Goal: Information Seeking & Learning: Learn about a topic

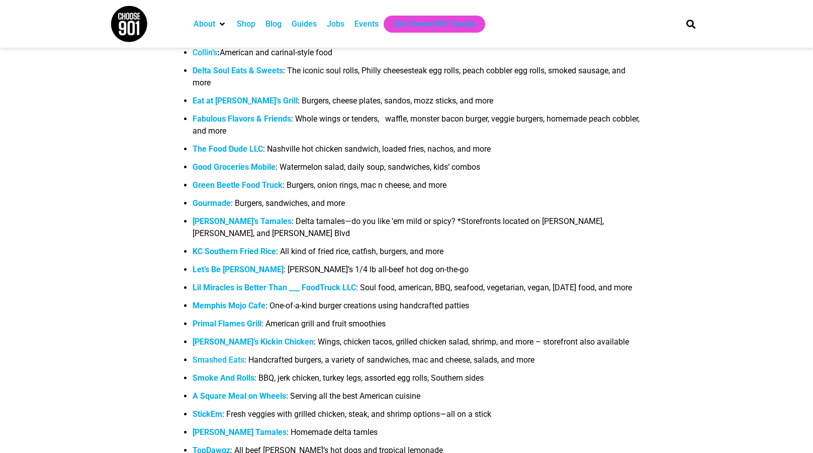
scroll to position [1162, 0]
click at [226, 148] on strong "The Food Dude LLC" at bounding box center [227, 149] width 70 height 10
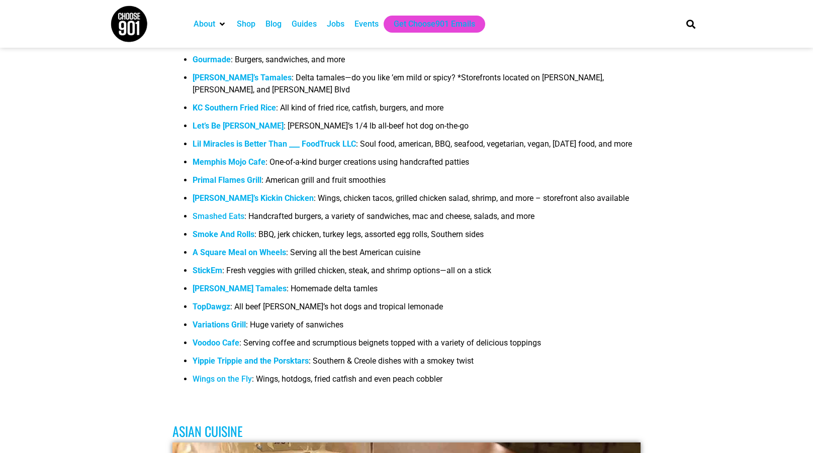
scroll to position [1309, 0]
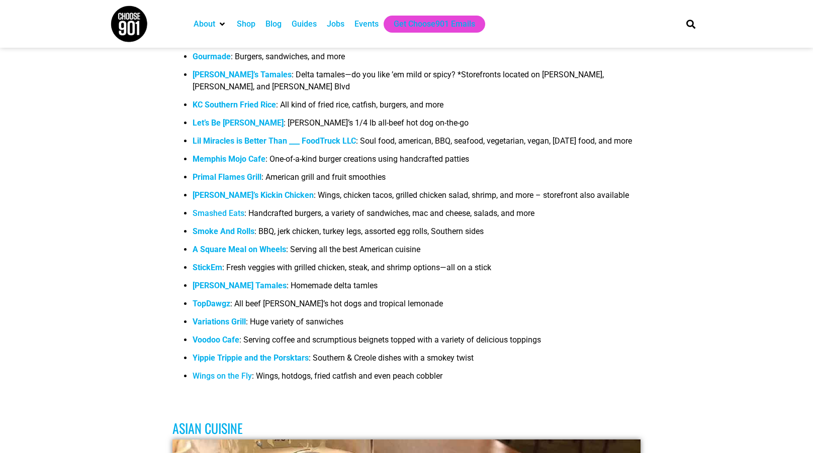
click at [210, 218] on link "Smashed Eats" at bounding box center [218, 214] width 52 height 10
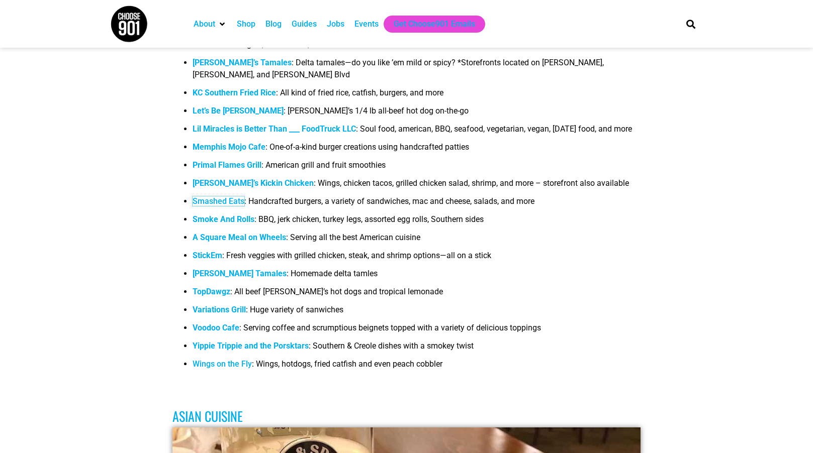
scroll to position [1322, 0]
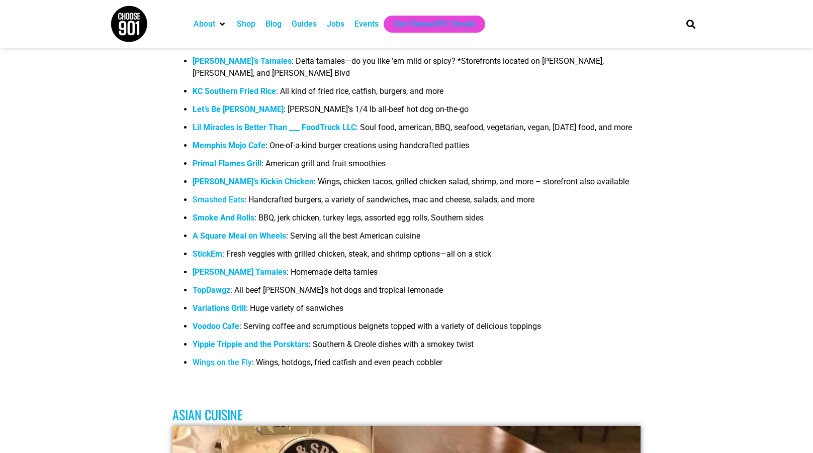
click at [239, 241] on b "A Square Meal on Wheels" at bounding box center [238, 236] width 93 height 10
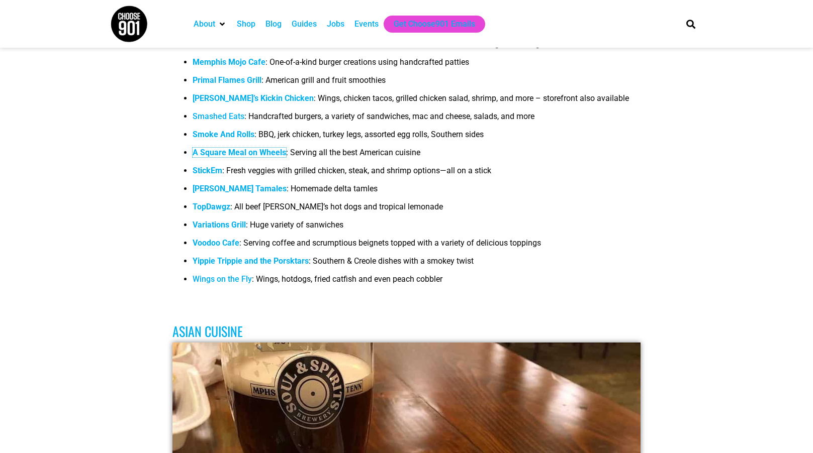
scroll to position [1405, 0]
click at [219, 212] on b "TopDawgz" at bounding box center [211, 208] width 38 height 10
click at [211, 230] on strong "Variations Grill" at bounding box center [218, 226] width 53 height 10
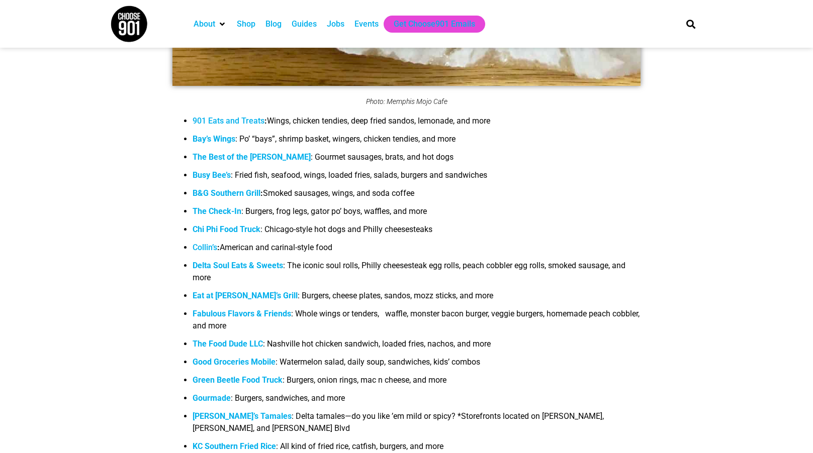
scroll to position [969, 0]
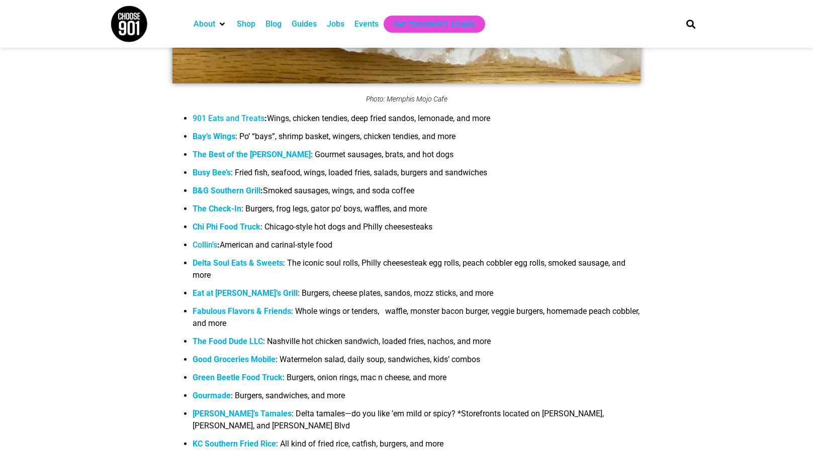
click at [256, 264] on strong "Delta Soul Eats & Sweets" at bounding box center [237, 263] width 90 height 10
